Goal: Use online tool/utility: Use online tool/utility

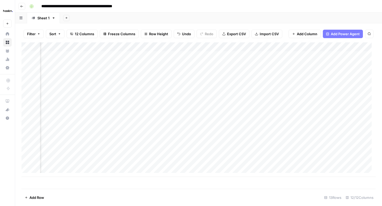
scroll to position [0, 113]
click at [85, 73] on div "Add Column" at bounding box center [198, 109] width 354 height 135
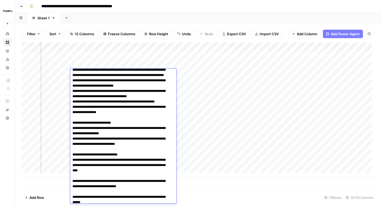
scroll to position [674, 0]
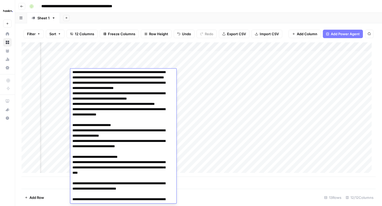
scroll to position [811, 0]
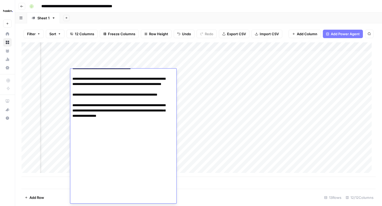
scroll to position [916, 0]
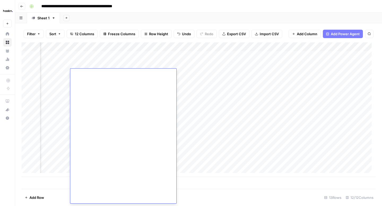
scroll to position [973, 0]
type textarea "**********"
click at [194, 73] on div "Add Column" at bounding box center [198, 109] width 354 height 135
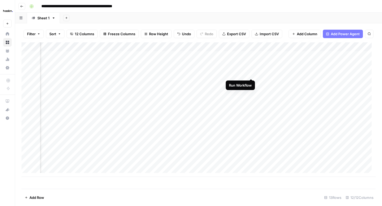
click at [252, 74] on div "Add Column" at bounding box center [198, 109] width 354 height 135
click at [84, 82] on div "Add Column" at bounding box center [198, 109] width 354 height 135
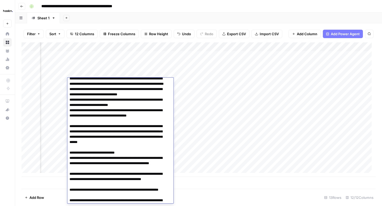
scroll to position [621, 0]
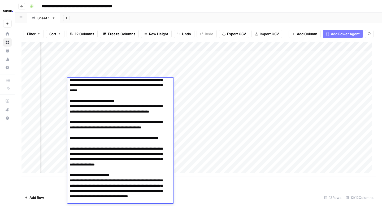
scroll to position [673, 0]
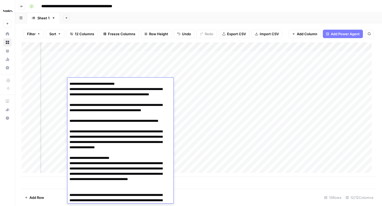
scroll to position [695, 0]
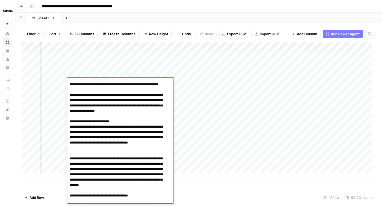
scroll to position [732, 0]
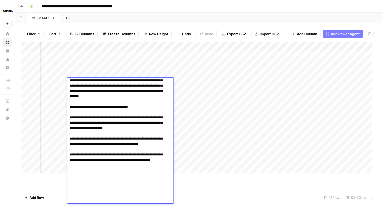
scroll to position [827, 0]
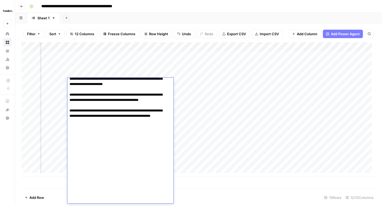
scroll to position [885, 0]
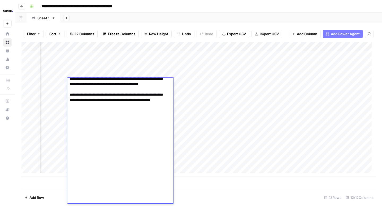
type textarea "**********"
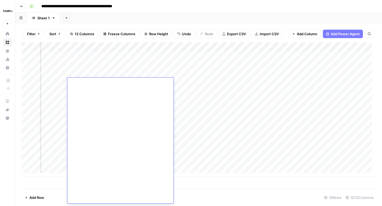
scroll to position [928, 0]
click at [350, 83] on div "Add Column" at bounding box center [198, 109] width 354 height 135
click at [98, 93] on div "Add Column" at bounding box center [198, 109] width 354 height 135
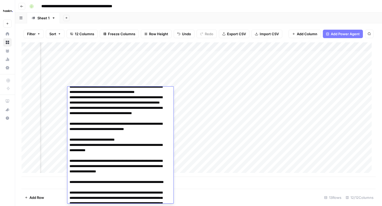
scroll to position [610, 0]
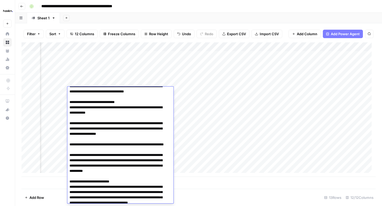
scroll to position [654, 0]
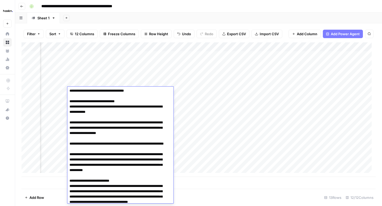
type textarea "**********"
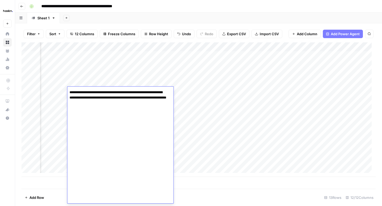
scroll to position [868, 0]
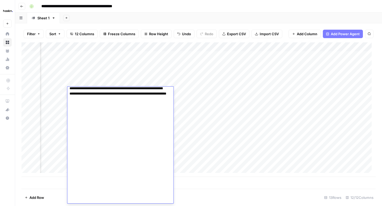
click at [192, 92] on div "Add Column" at bounding box center [198, 109] width 354 height 135
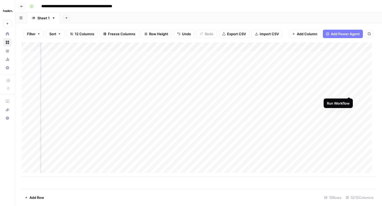
click at [349, 93] on div "Add Column" at bounding box center [198, 109] width 354 height 135
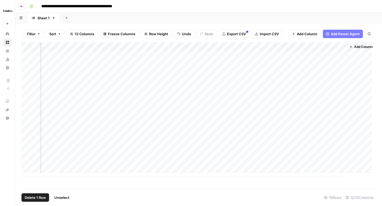
click at [27, 54] on div "Add Column" at bounding box center [198, 109] width 354 height 135
click at [27, 65] on div "Add Column" at bounding box center [198, 109] width 354 height 135
click at [62, 35] on button "Sort" at bounding box center [55, 34] width 19 height 8
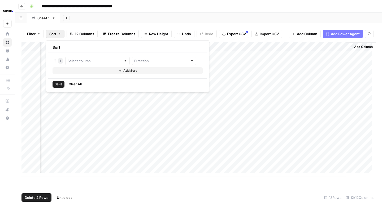
click at [62, 35] on button "Sort" at bounding box center [55, 34] width 19 height 8
click at [346, 54] on div "Add Column" at bounding box center [360, 107] width 29 height 131
click at [219, 141] on div "Add Column" at bounding box center [198, 109] width 354 height 135
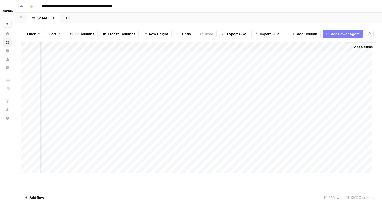
click at [216, 46] on div "Add Column" at bounding box center [198, 109] width 354 height 135
click at [215, 97] on span "Remove Column" at bounding box center [232, 98] width 46 height 5
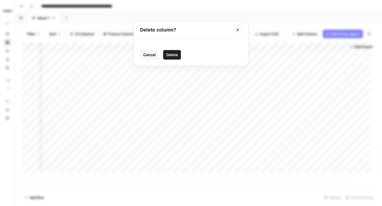
click at [173, 58] on button "Delete" at bounding box center [172, 55] width 18 height 10
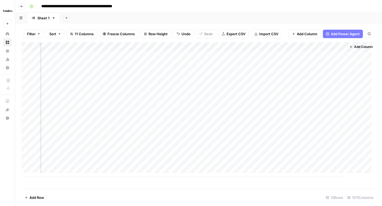
scroll to position [0, 223]
click at [305, 48] on div "Add Column" at bounding box center [198, 109] width 354 height 135
click at [307, 101] on span "Remove Column" at bounding box center [328, 98] width 46 height 5
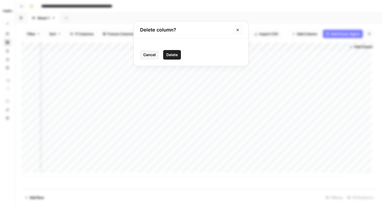
click at [174, 55] on span "Delete" at bounding box center [171, 54] width 11 height 5
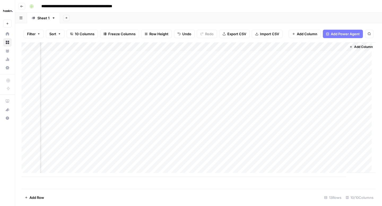
scroll to position [0, 176]
click at [338, 74] on div "Add Column" at bounding box center [198, 109] width 354 height 135
click at [94, 76] on div "Add Column" at bounding box center [198, 109] width 354 height 135
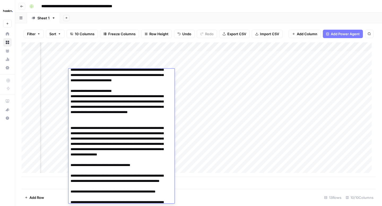
scroll to position [813, 0]
